Goal: Task Accomplishment & Management: Manage account settings

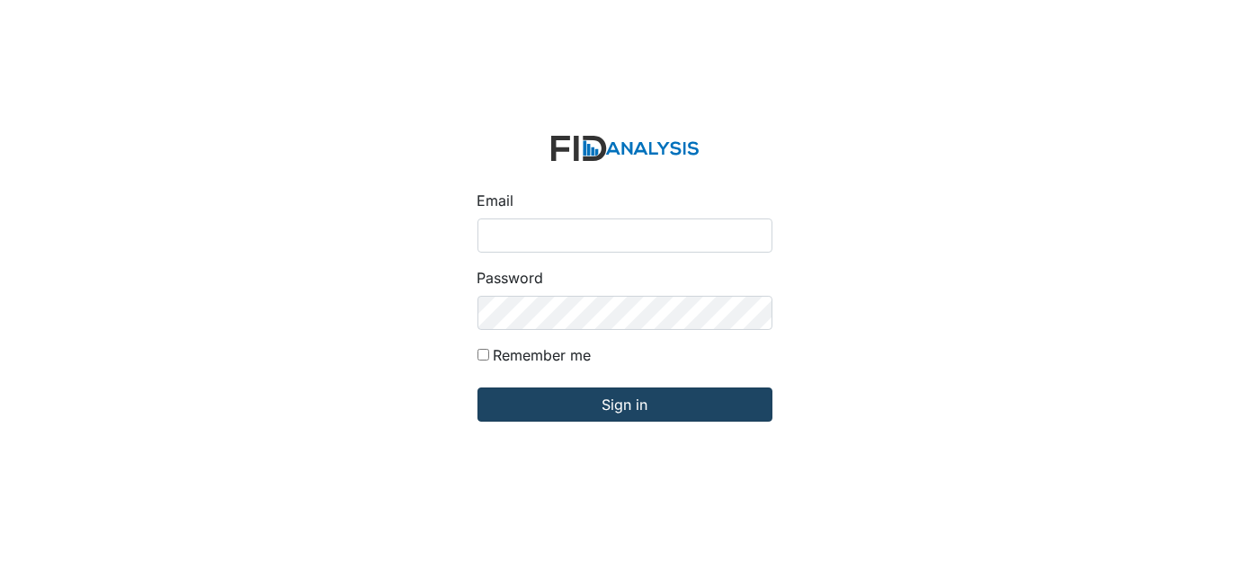
type input "[EMAIL_ADDRESS][DOMAIN_NAME]"
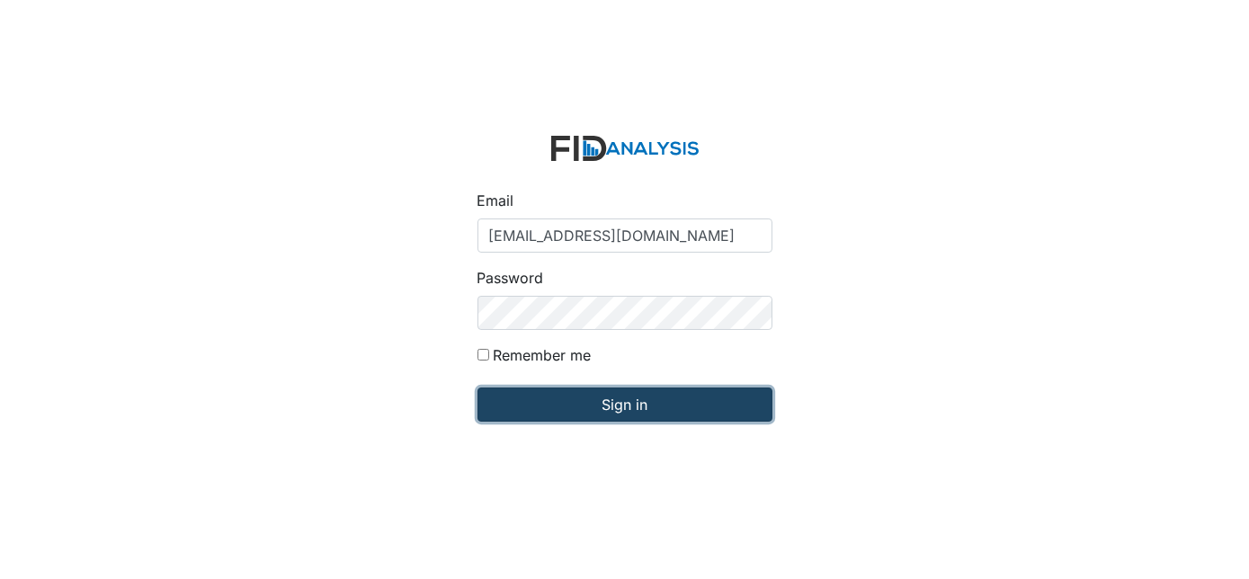
click at [673, 417] on input "Sign in" at bounding box center [624, 405] width 295 height 34
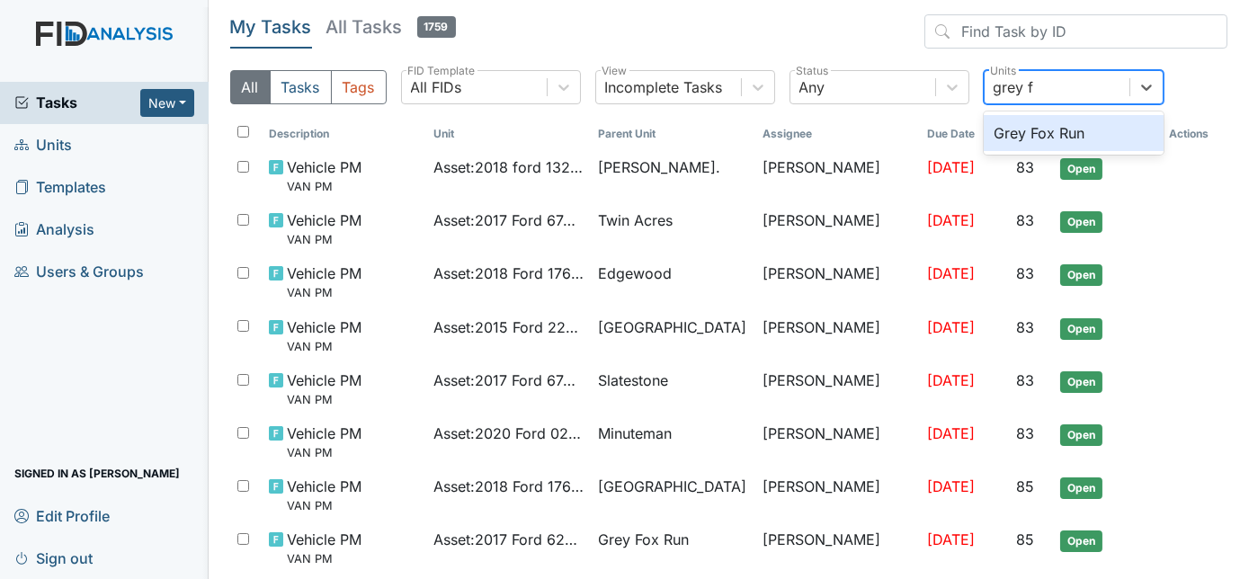
type input "grey fo"
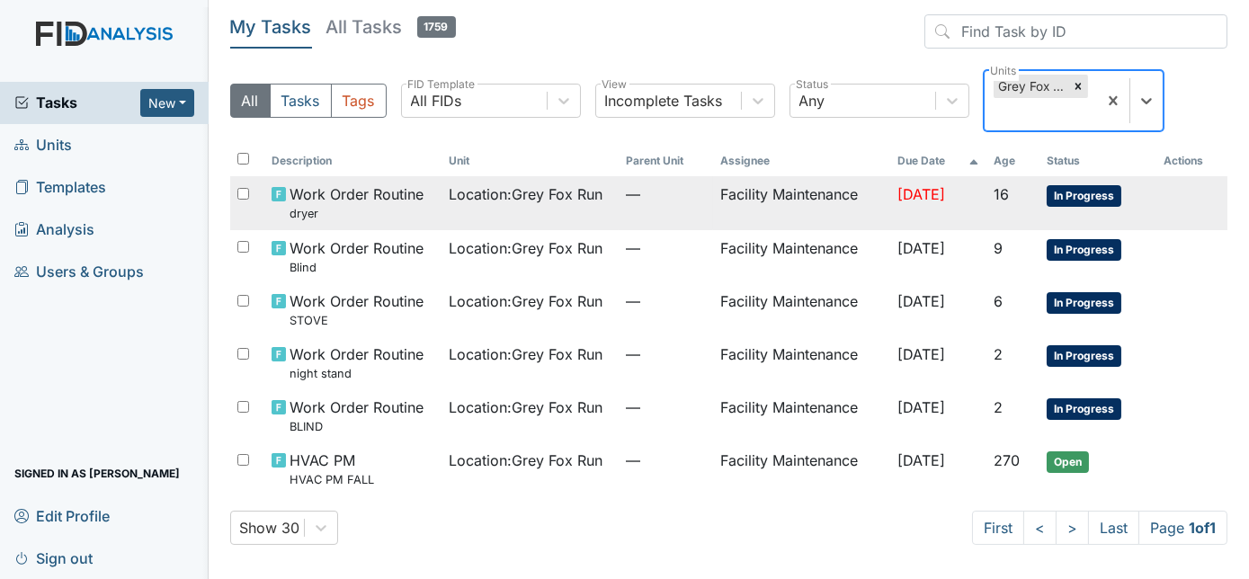
click at [721, 206] on td "Facility Maintenance" at bounding box center [801, 202] width 177 height 53
click at [863, 198] on td "Facility Maintenance" at bounding box center [801, 202] width 177 height 53
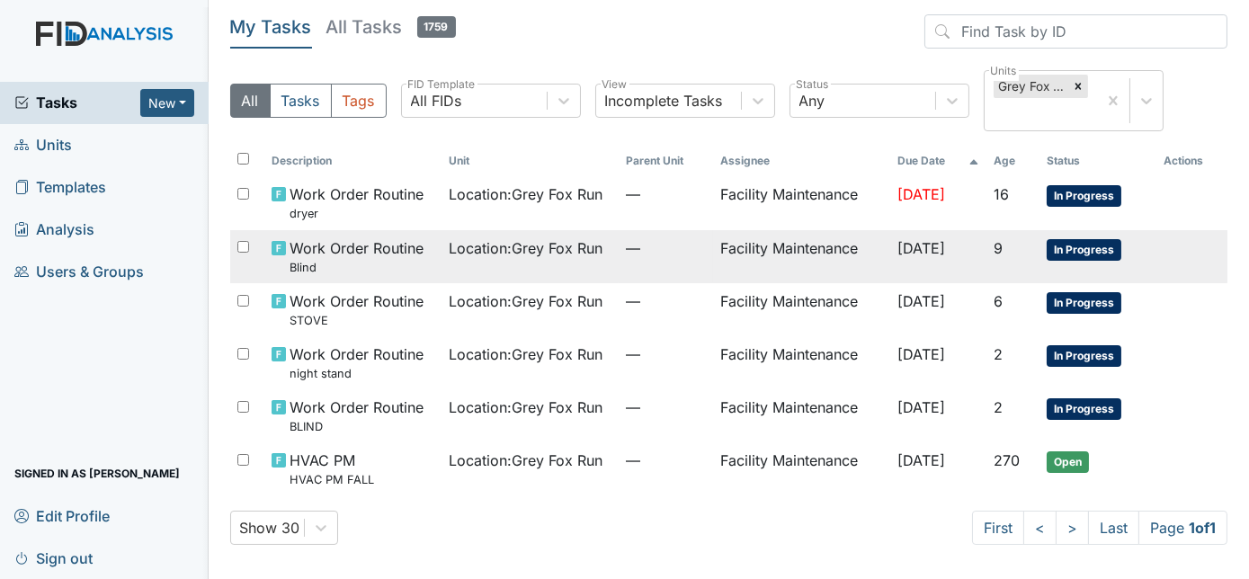
click at [713, 260] on td "Facility Maintenance" at bounding box center [801, 256] width 177 height 53
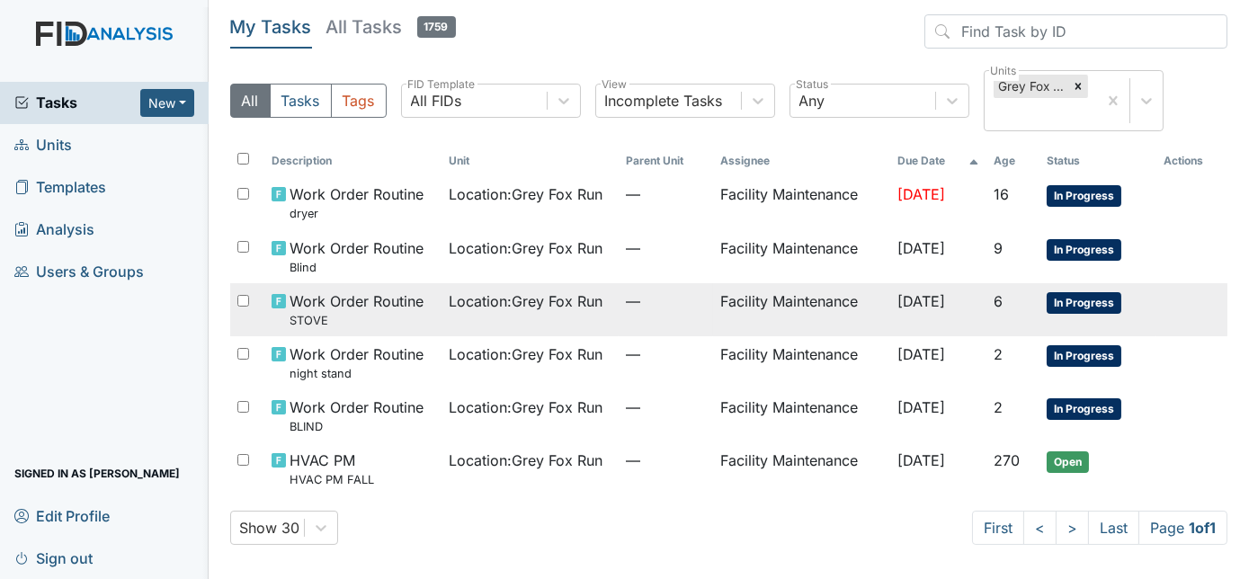
click at [713, 317] on td "Facility Maintenance" at bounding box center [801, 309] width 177 height 53
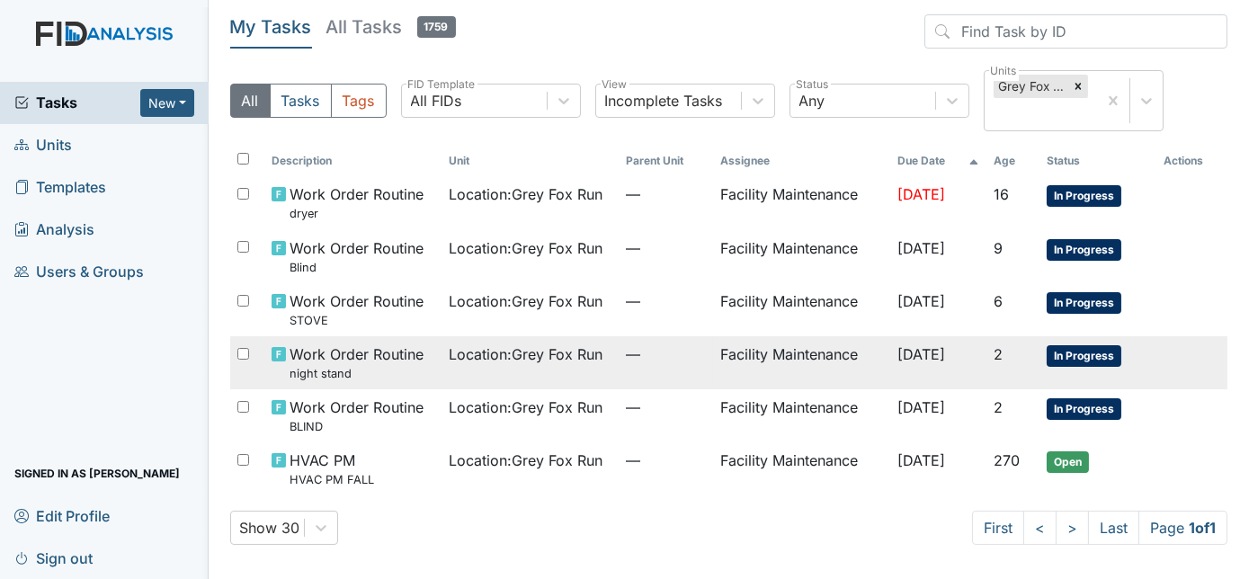
click at [713, 371] on td "Facility Maintenance" at bounding box center [801, 362] width 177 height 53
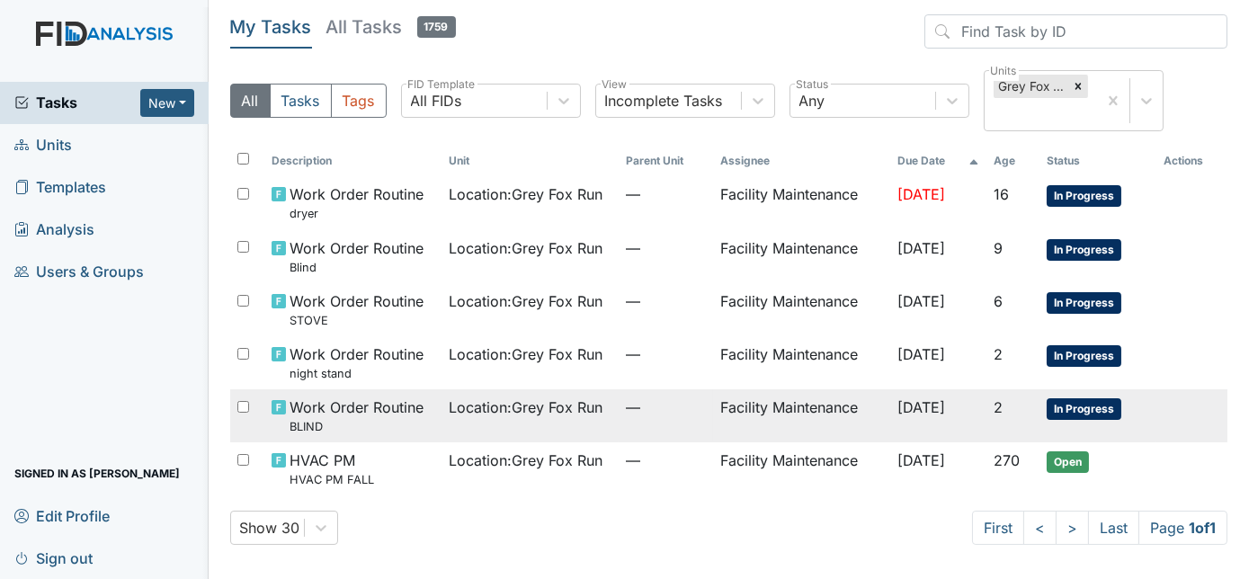
click at [499, 415] on span "Location : Grey Fox Run" at bounding box center [526, 408] width 154 height 22
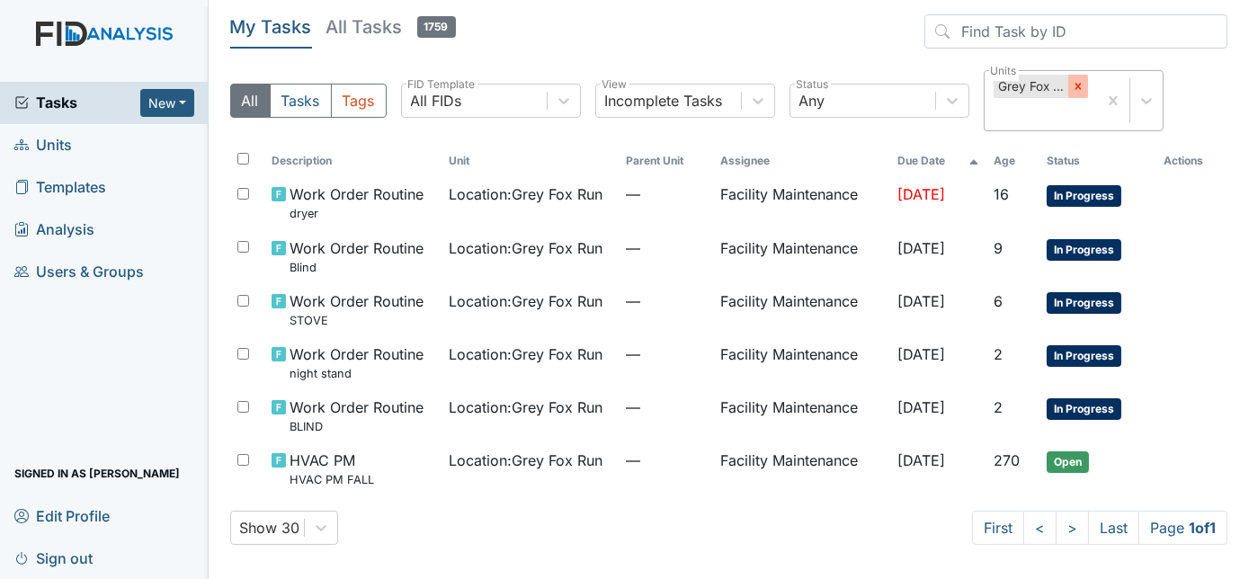
click at [1078, 83] on icon at bounding box center [1078, 86] width 13 height 13
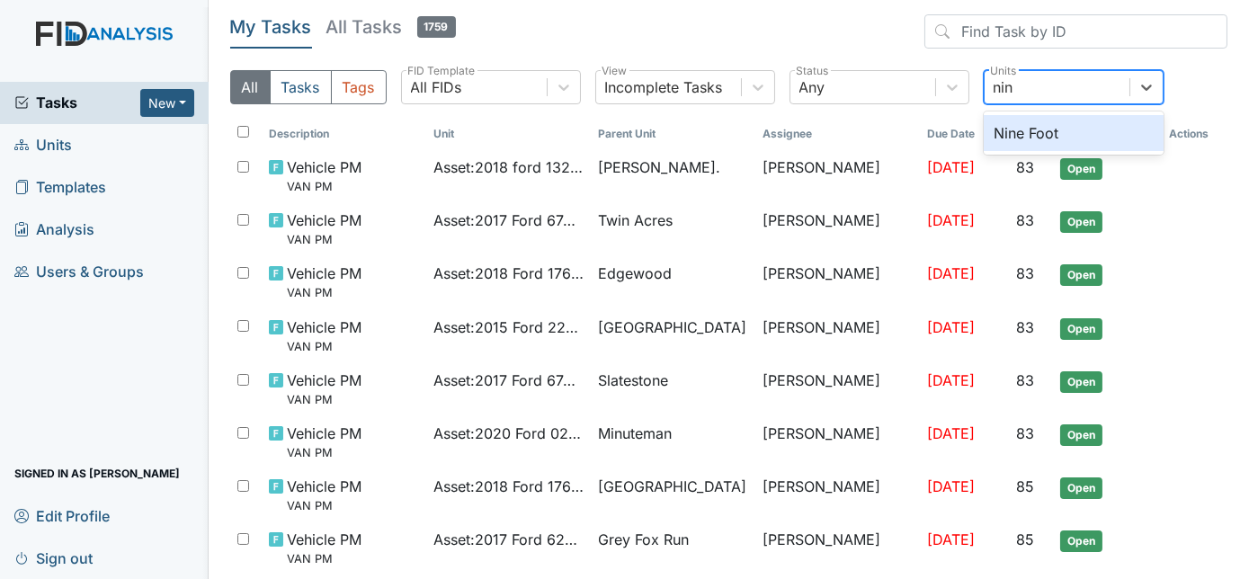
type input "nine"
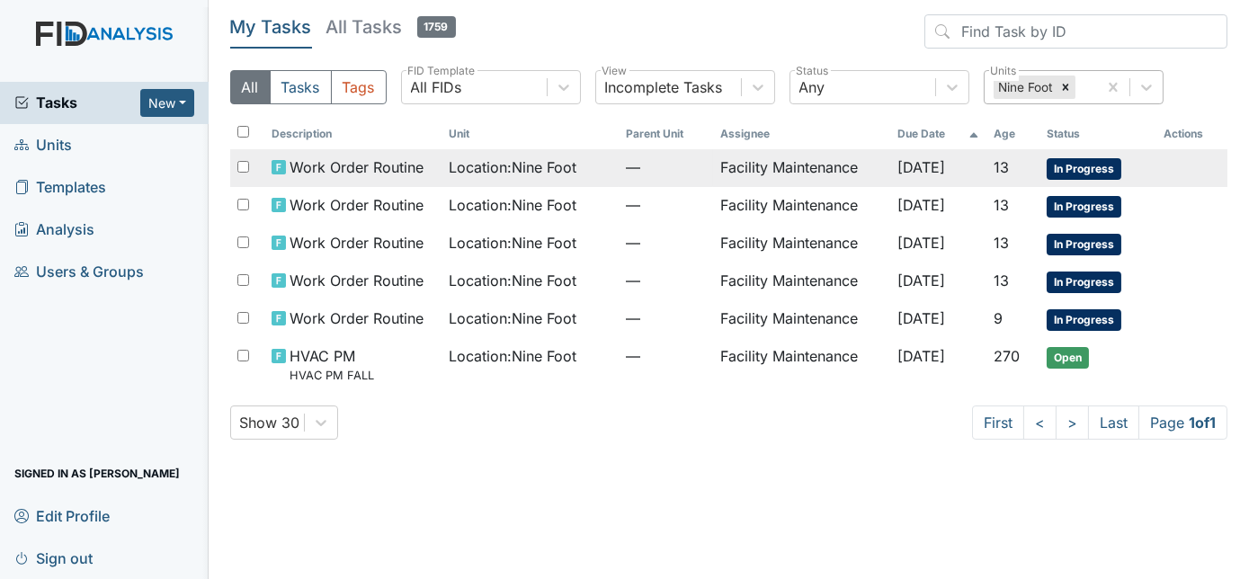
click at [629, 180] on td "—" at bounding box center [666, 168] width 94 height 38
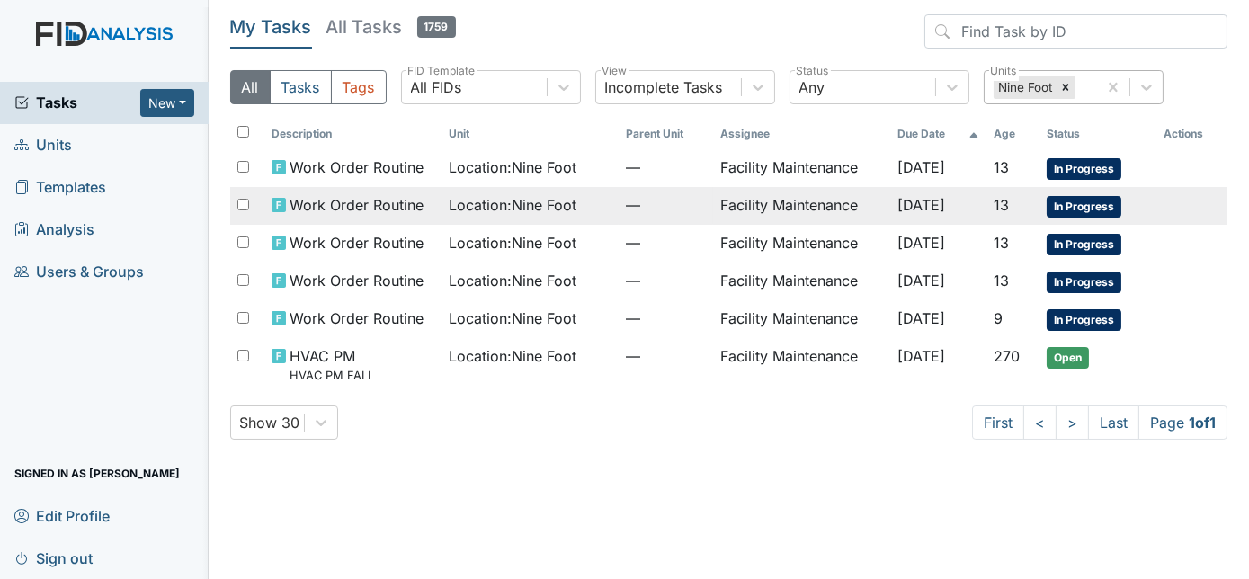
click at [505, 206] on span "Location : Nine Foot" at bounding box center [513, 205] width 128 height 22
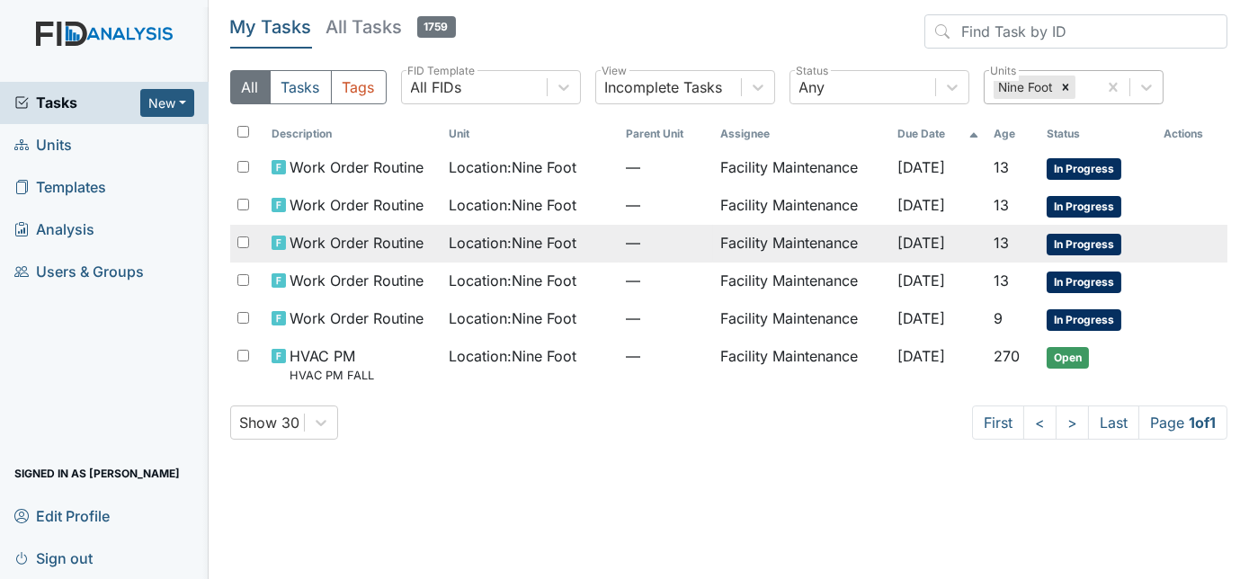
click at [544, 253] on td "Location : Nine Foot" at bounding box center [529, 244] width 177 height 38
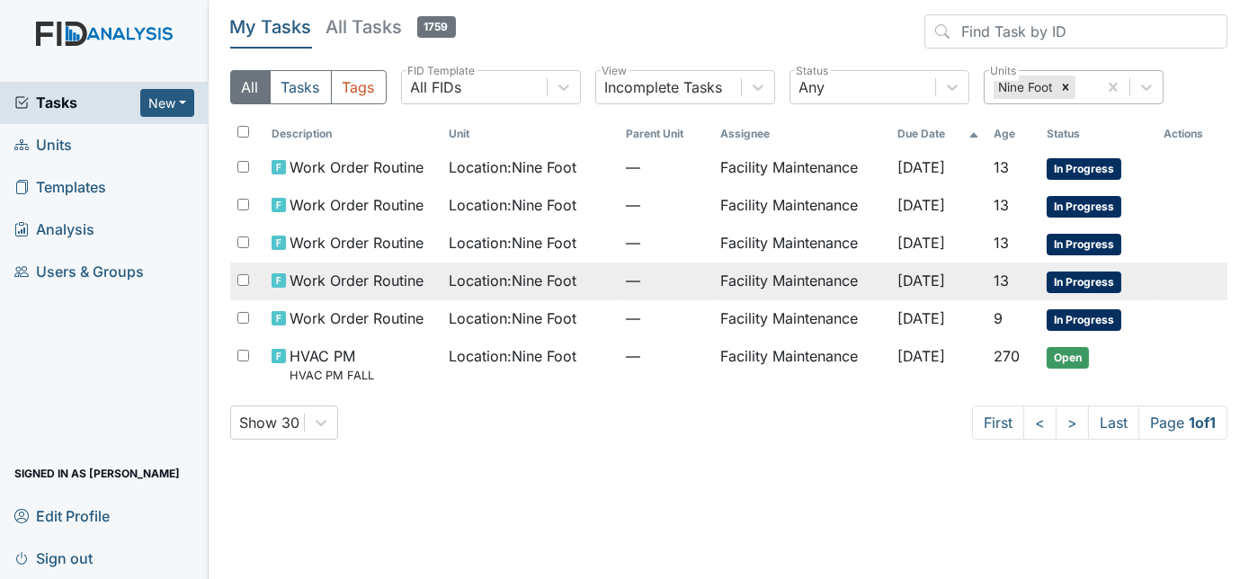
click at [571, 284] on span "Location : Nine Foot" at bounding box center [513, 281] width 128 height 22
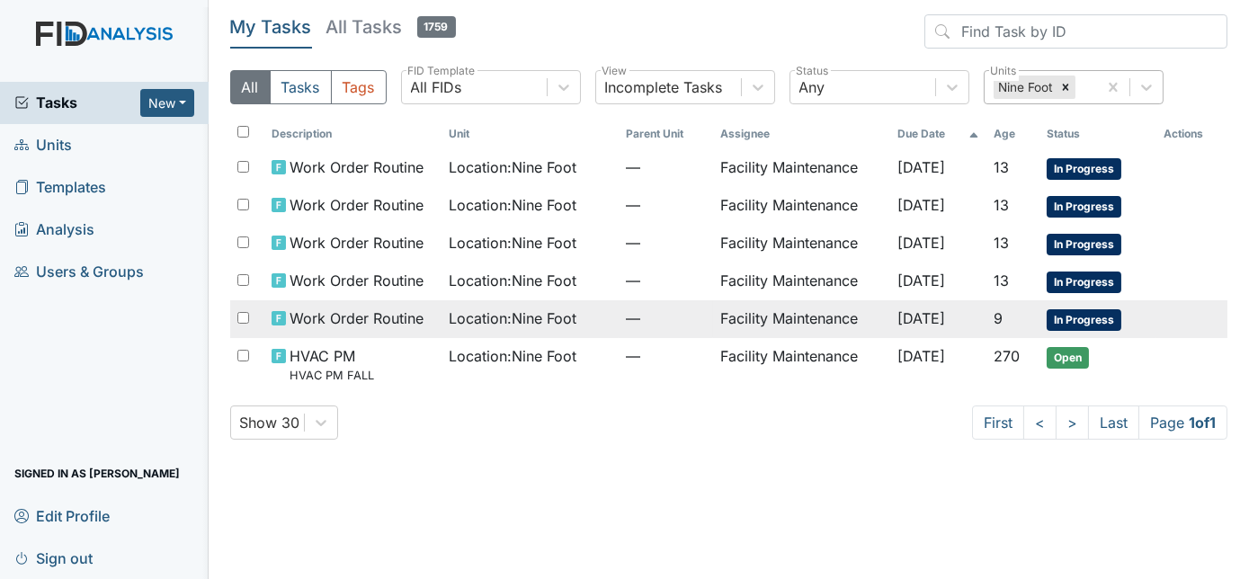
click at [599, 317] on td "Location : Nine Foot" at bounding box center [529, 319] width 177 height 38
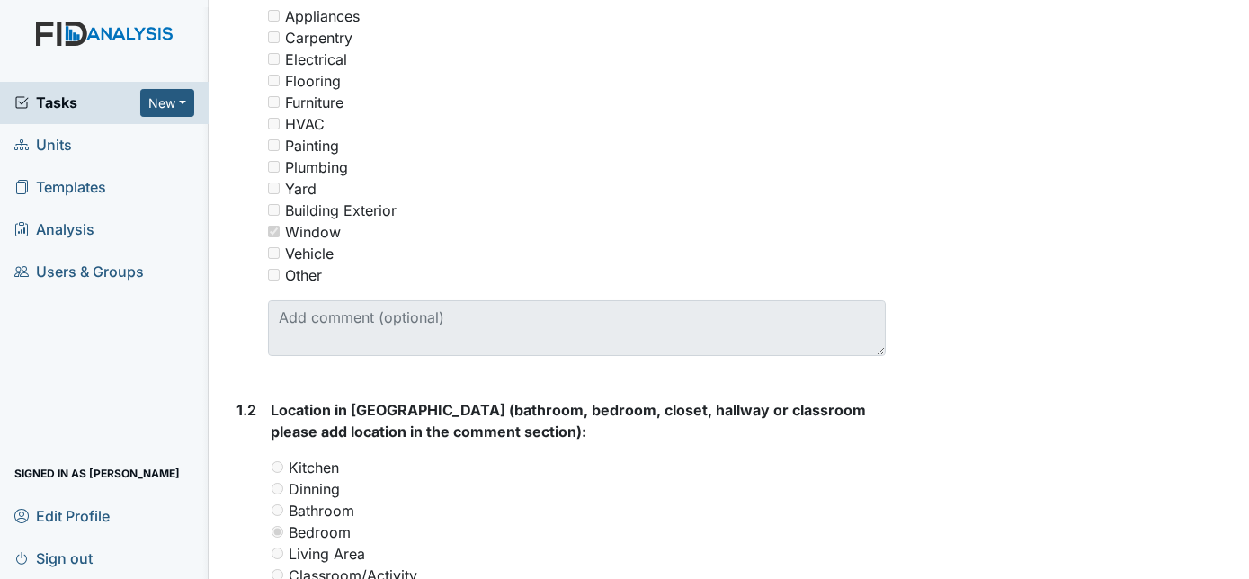
scroll to position [404, 0]
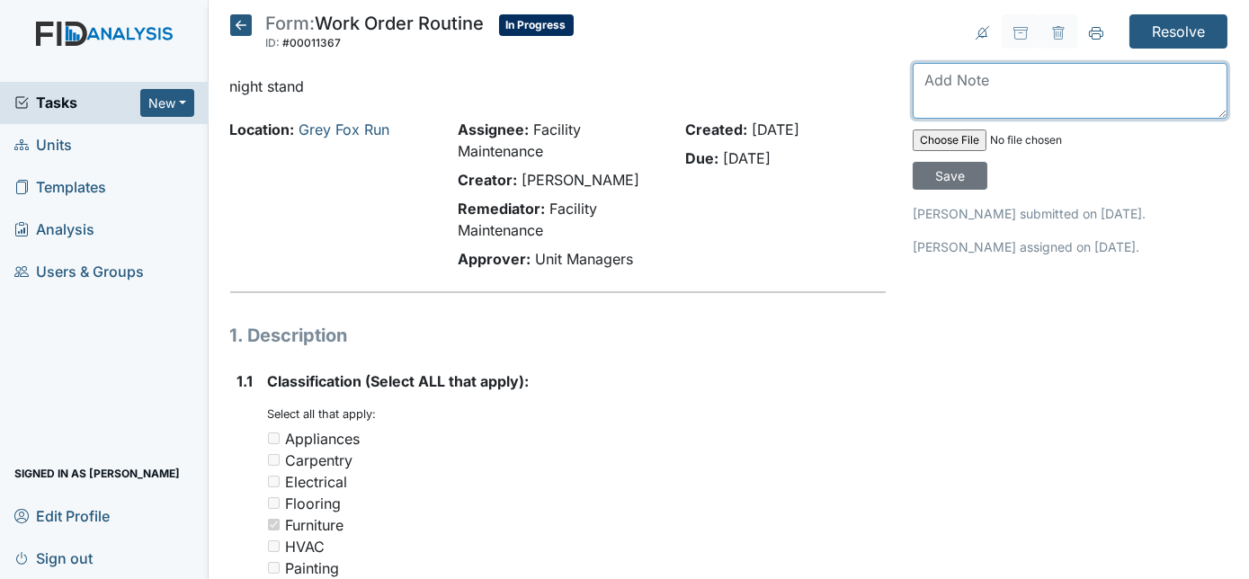
click at [1027, 73] on textarea at bounding box center [1070, 91] width 315 height 56
type textarea "will order"
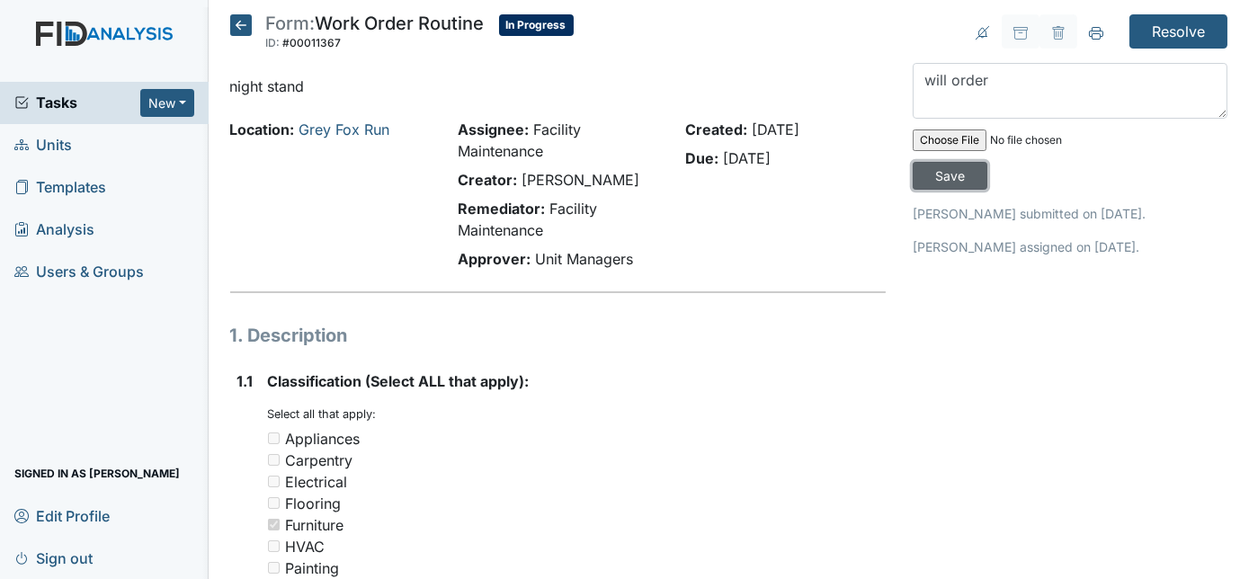
click at [987, 162] on input "Save" at bounding box center [950, 176] width 75 height 28
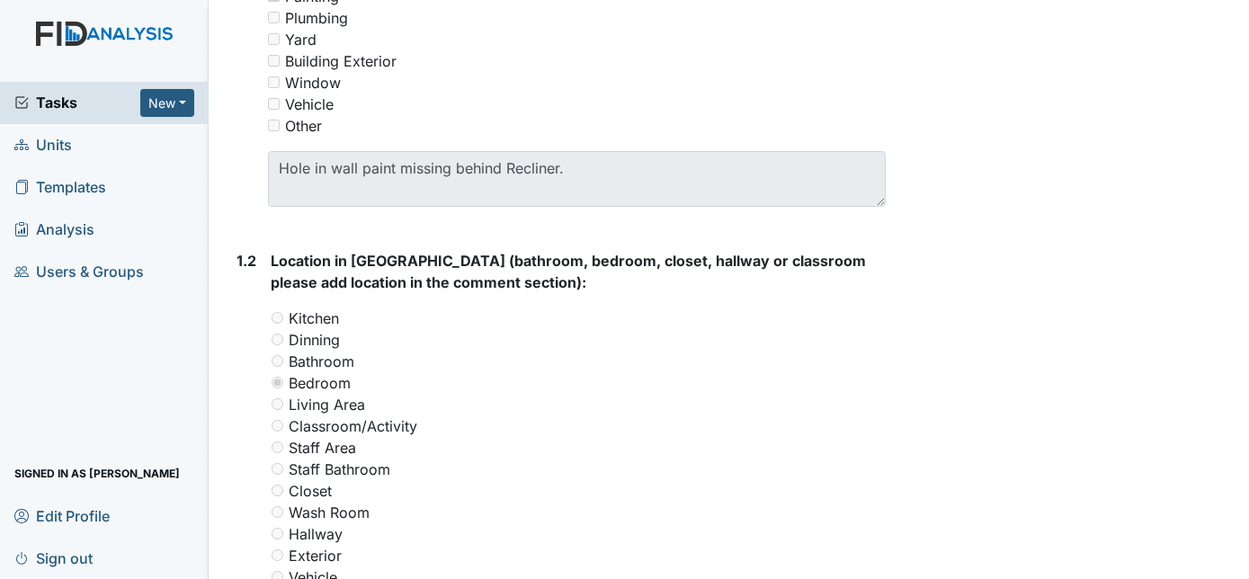
scroll to position [316, 0]
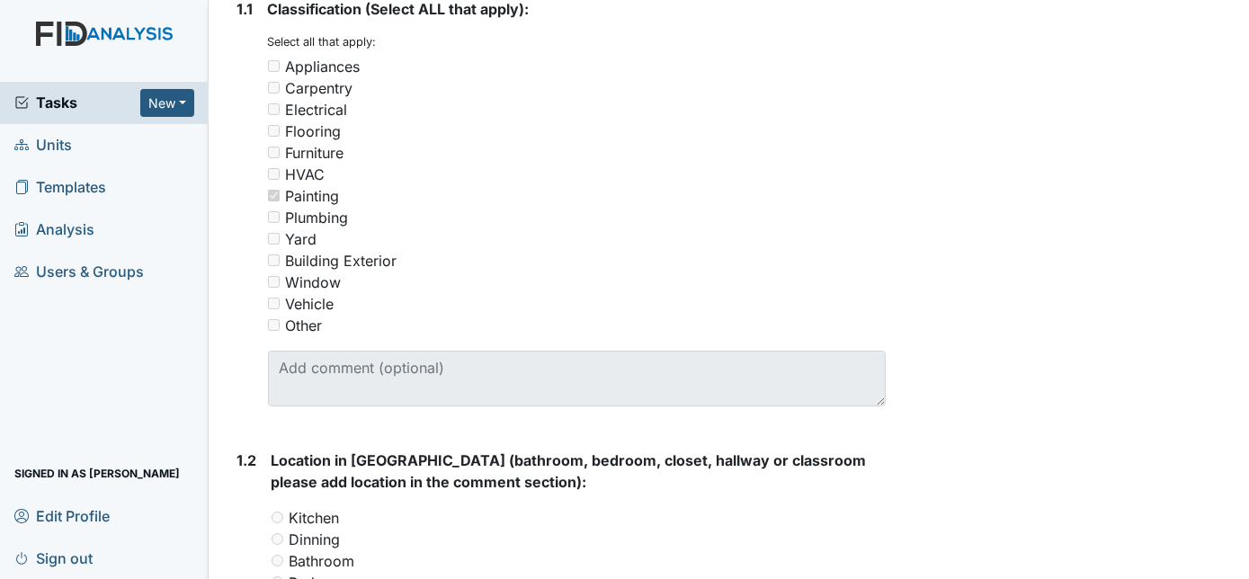
scroll to position [320, 0]
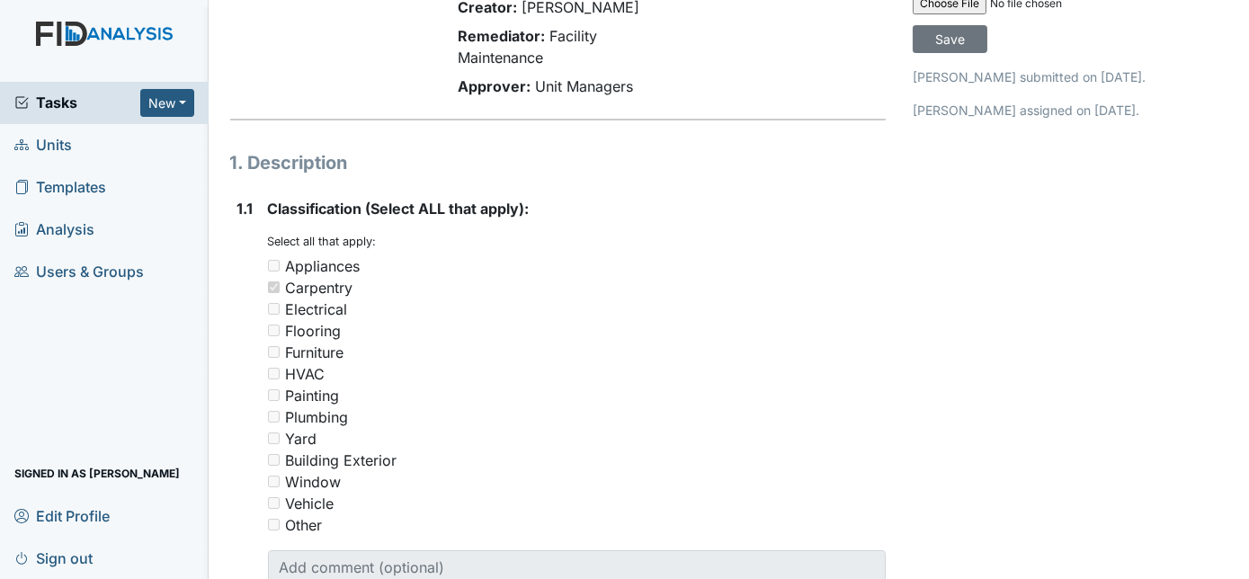
scroll to position [7, 0]
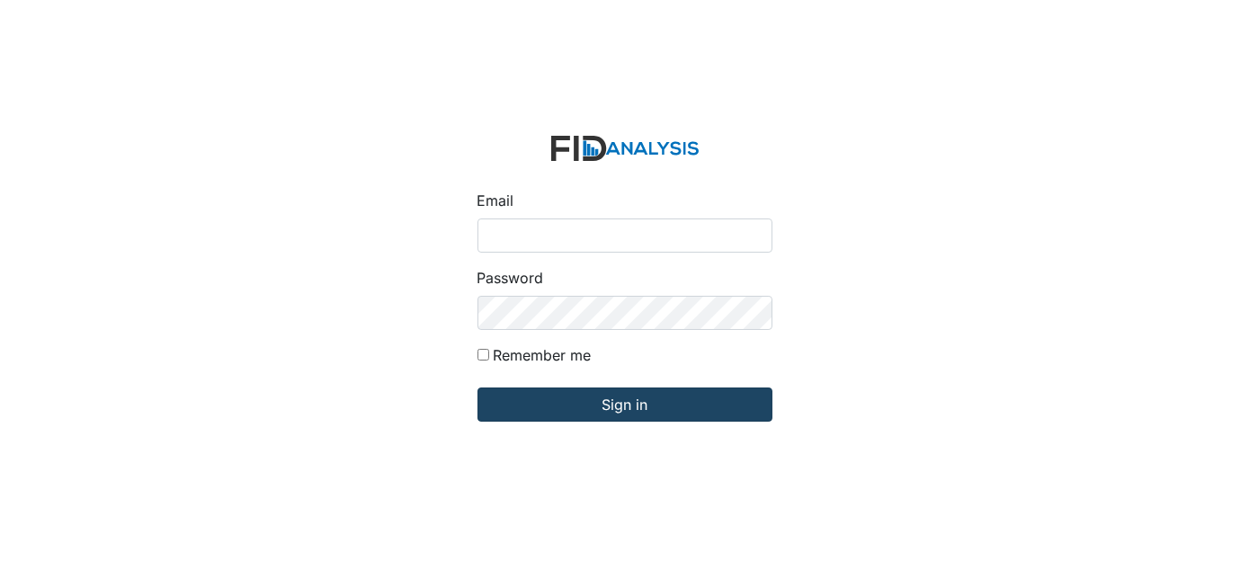
type input "[EMAIL_ADDRESS][DOMAIN_NAME]"
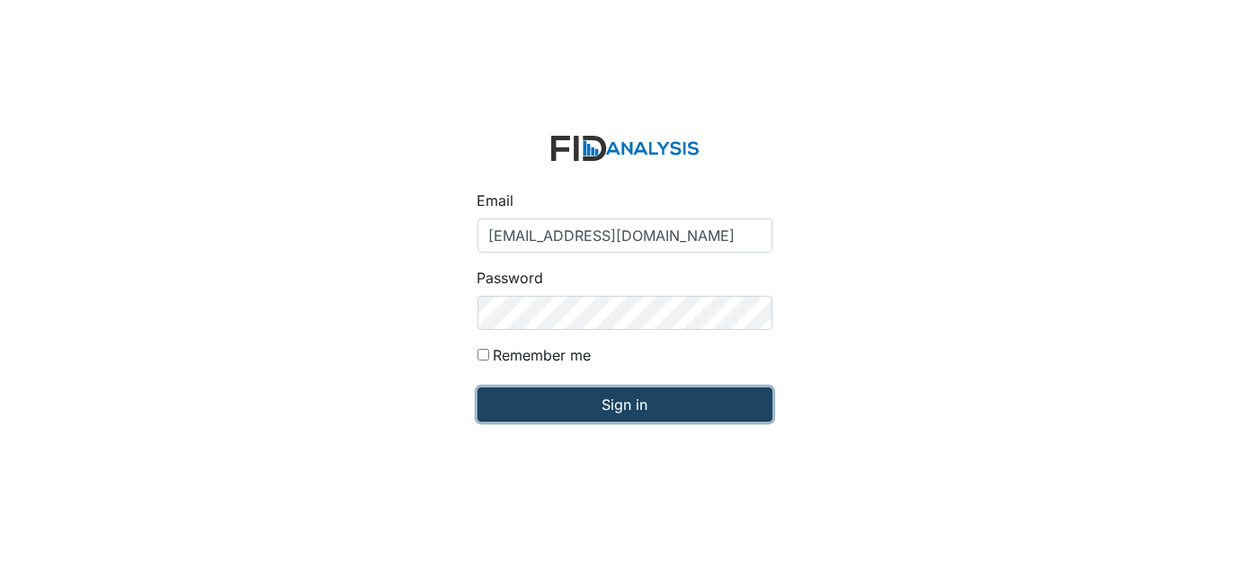
click at [619, 397] on input "Sign in" at bounding box center [624, 405] width 295 height 34
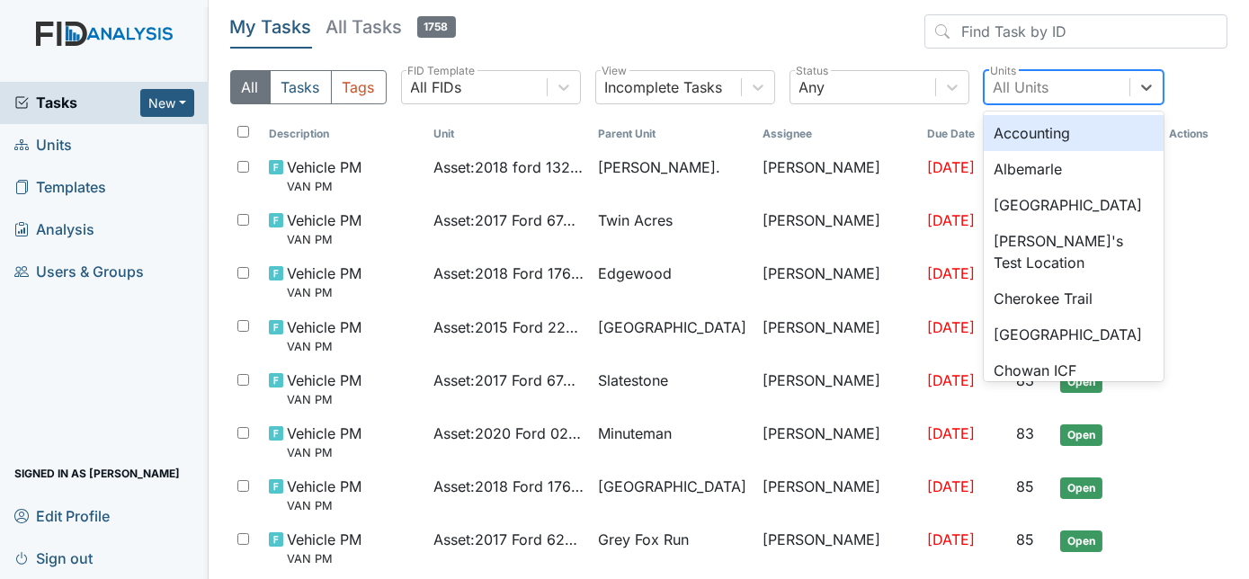
click at [1033, 85] on div "All Units" at bounding box center [1022, 87] width 56 height 22
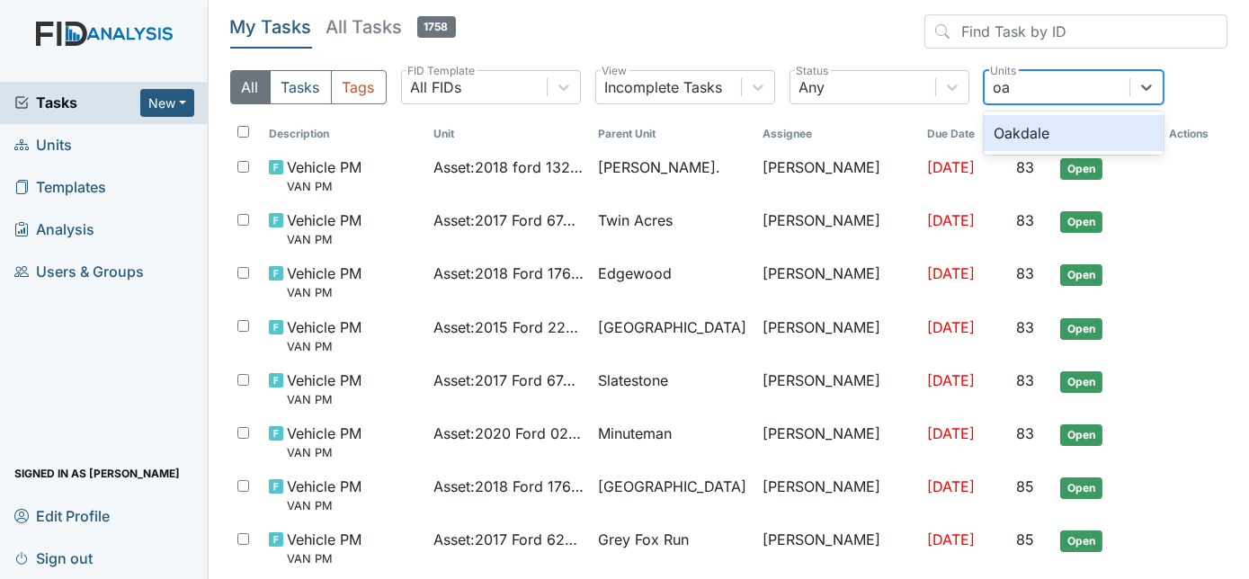
type input "oak"
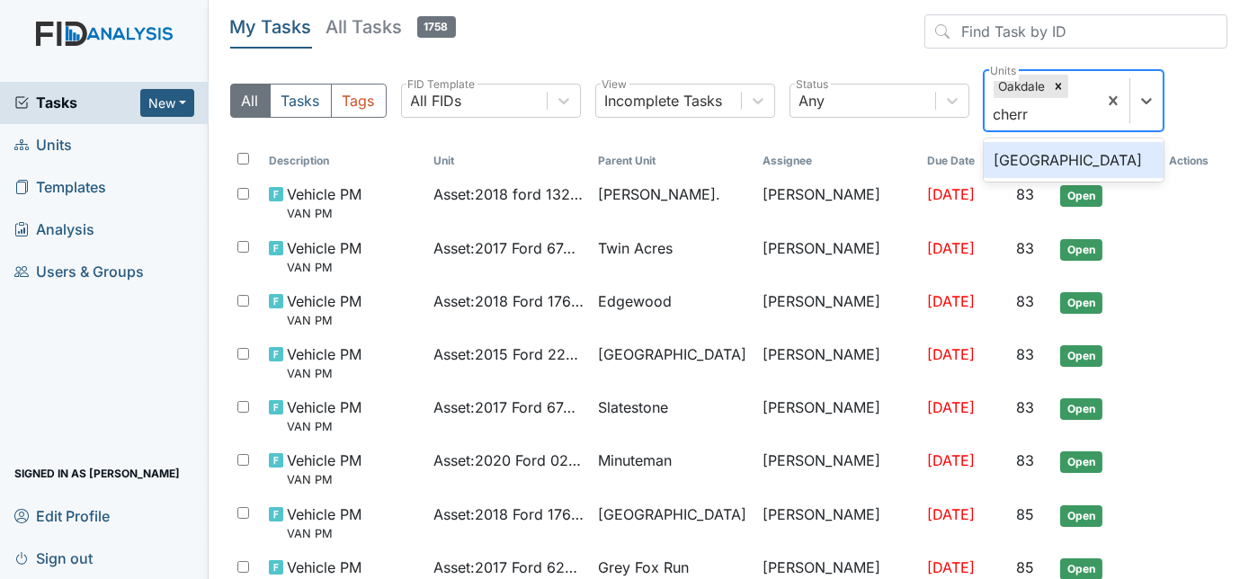
type input "cherry"
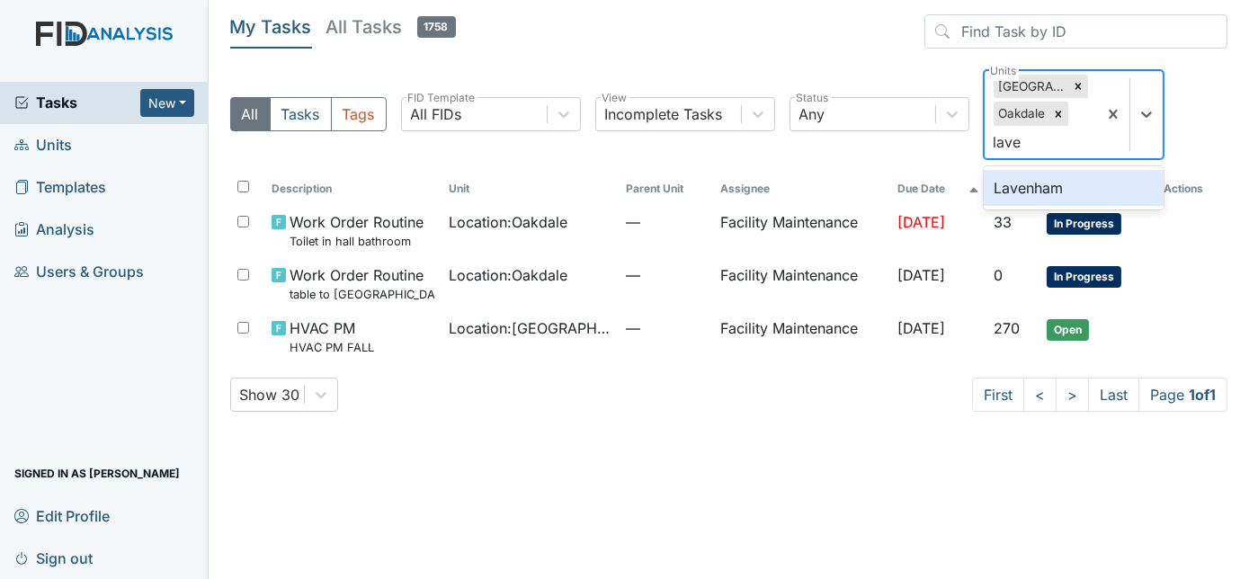
type input "[PERSON_NAME]"
click at [1069, 183] on div "Lavenham" at bounding box center [1074, 188] width 180 height 36
